Goal: Task Accomplishment & Management: Use online tool/utility

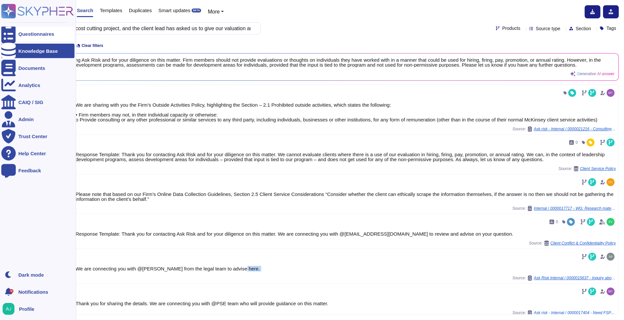
click at [23, 34] on div "Questionnaires" at bounding box center [36, 33] width 36 height 5
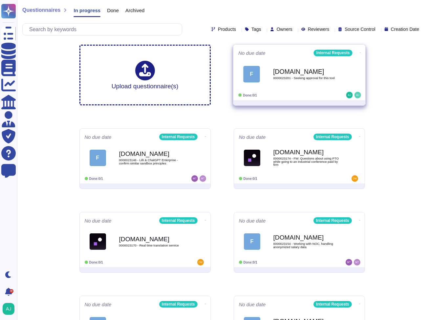
click at [305, 93] on div "Done: 0/1" at bounding box center [278, 95] width 81 height 7
